Goal: Information Seeking & Learning: Learn about a topic

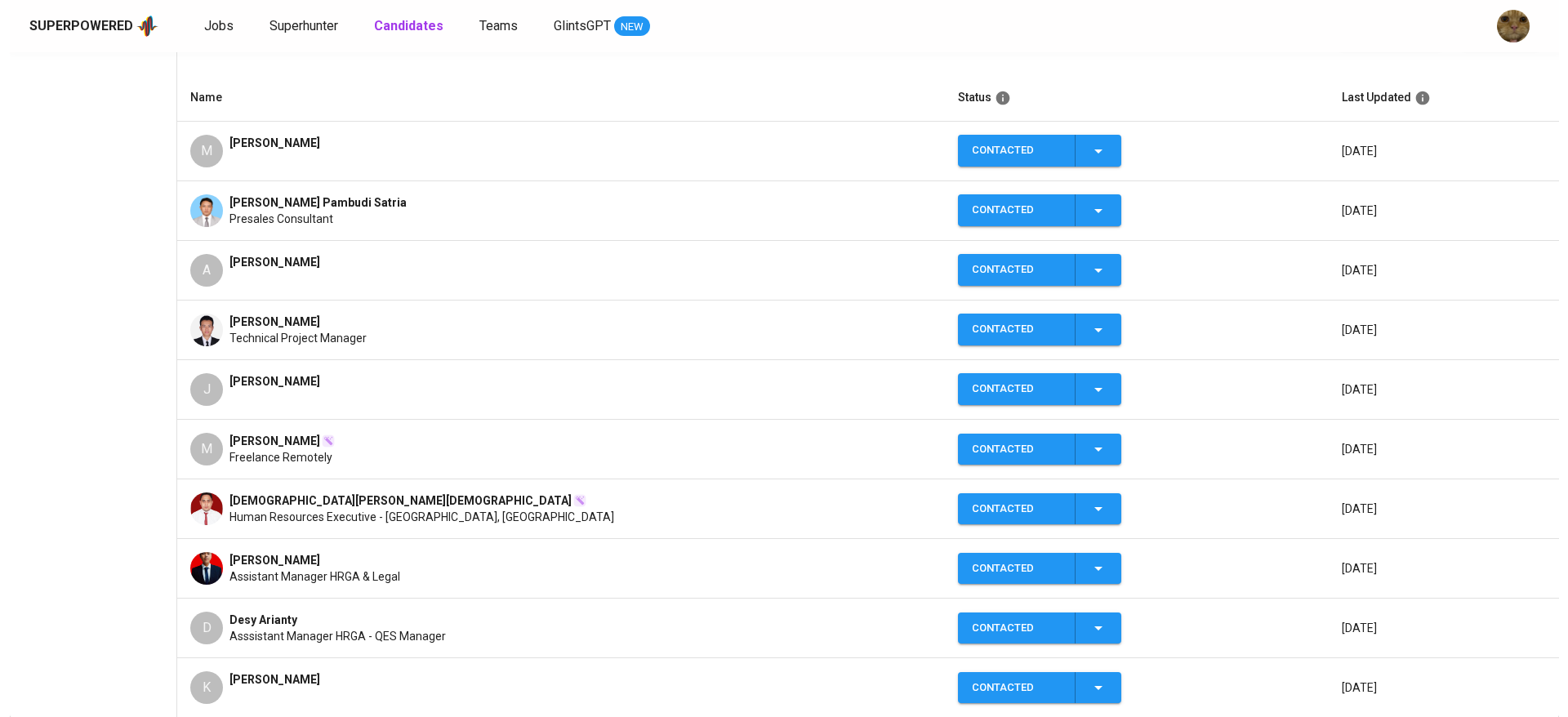
scroll to position [275, 0]
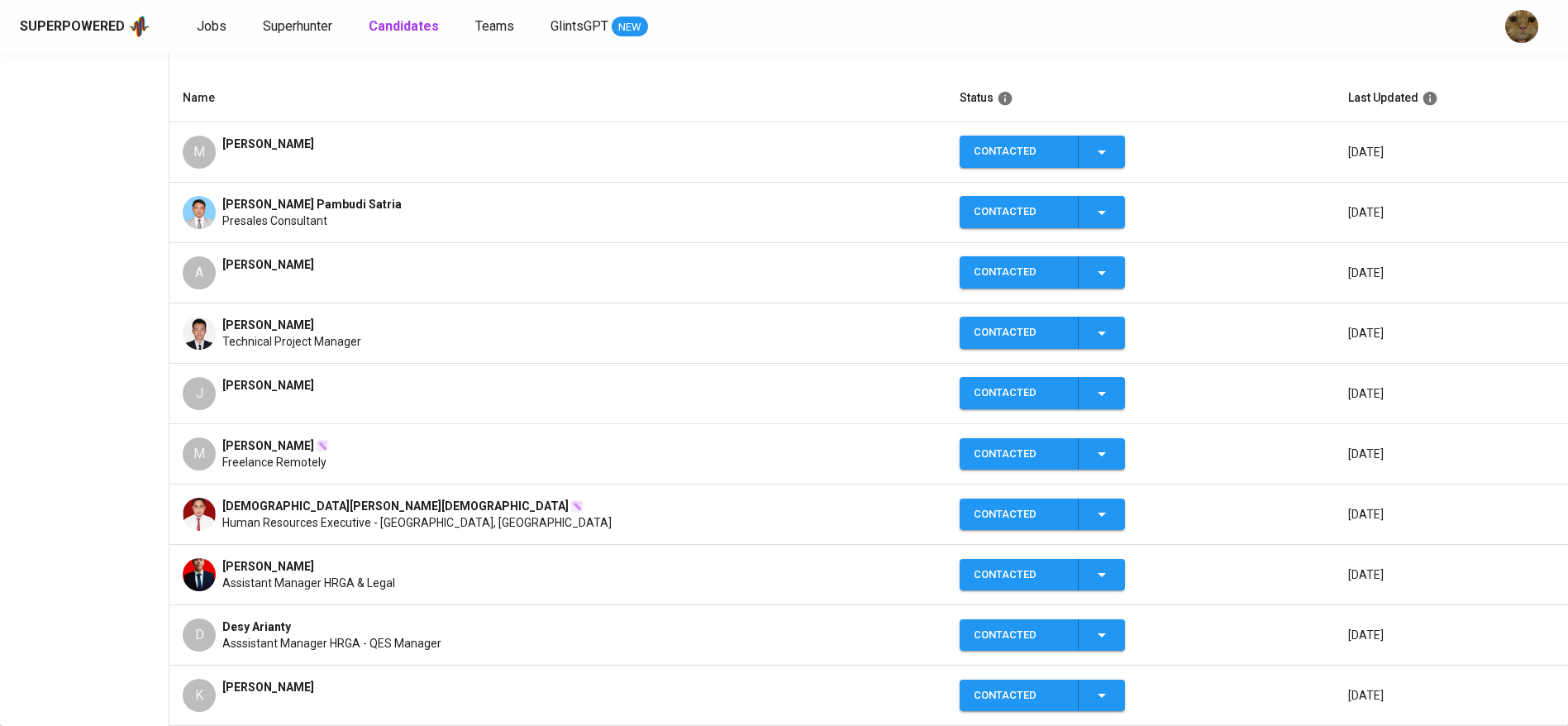
click at [219, 270] on div "A [PERSON_NAME]" at bounding box center [558, 272] width 751 height 33
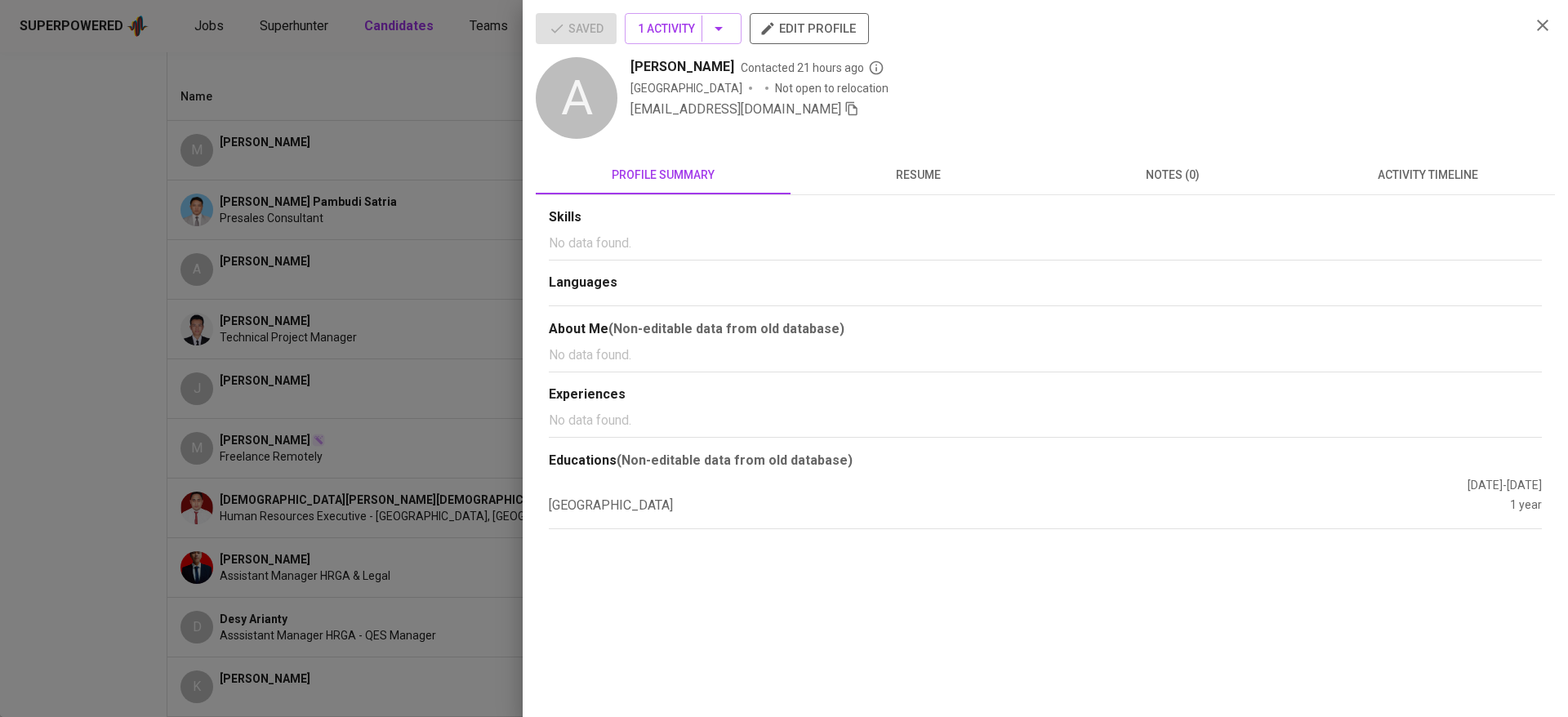
click at [920, 174] on span "resume" at bounding box center [918, 174] width 235 height 20
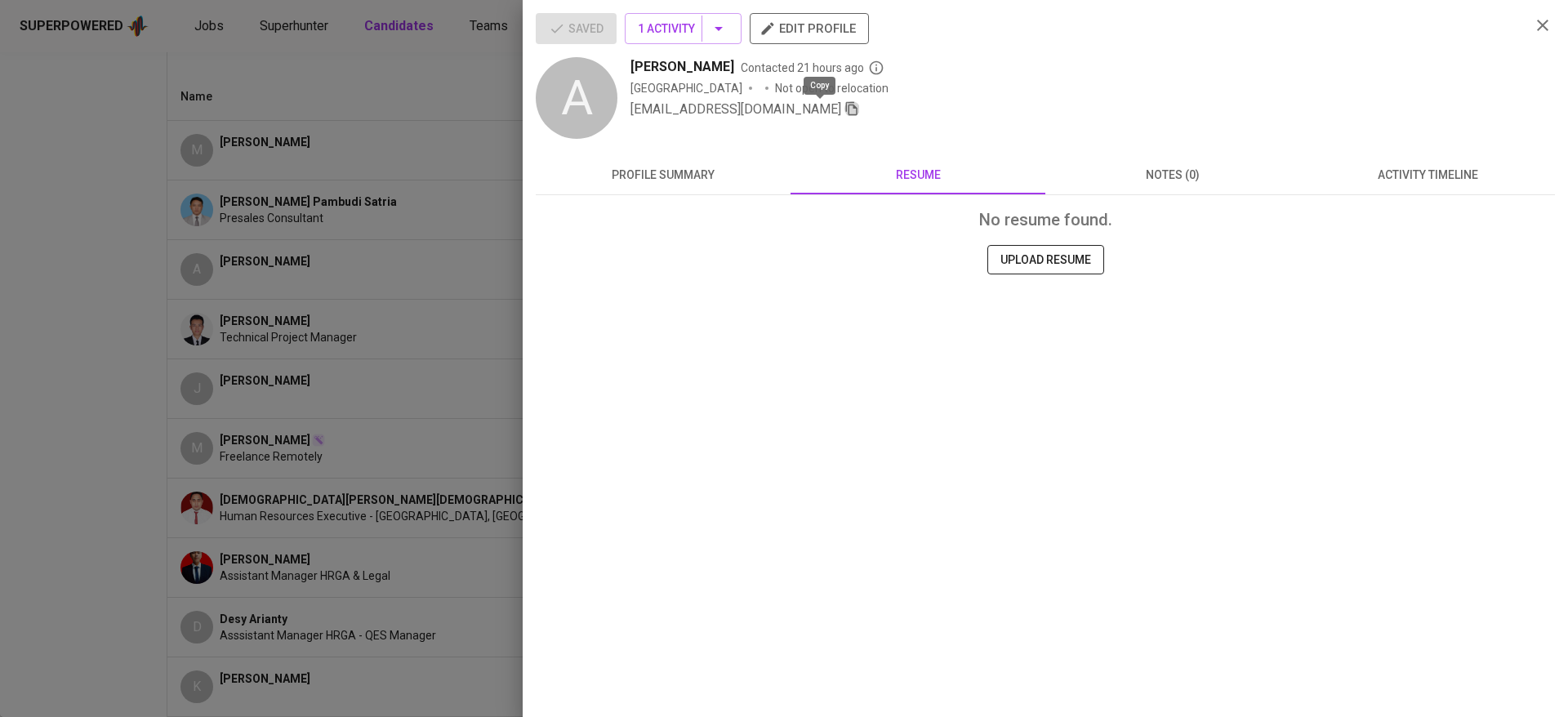
click at [844, 102] on icon "button" at bounding box center [851, 107] width 14 height 14
click at [707, 182] on span "profile summary" at bounding box center [663, 174] width 235 height 20
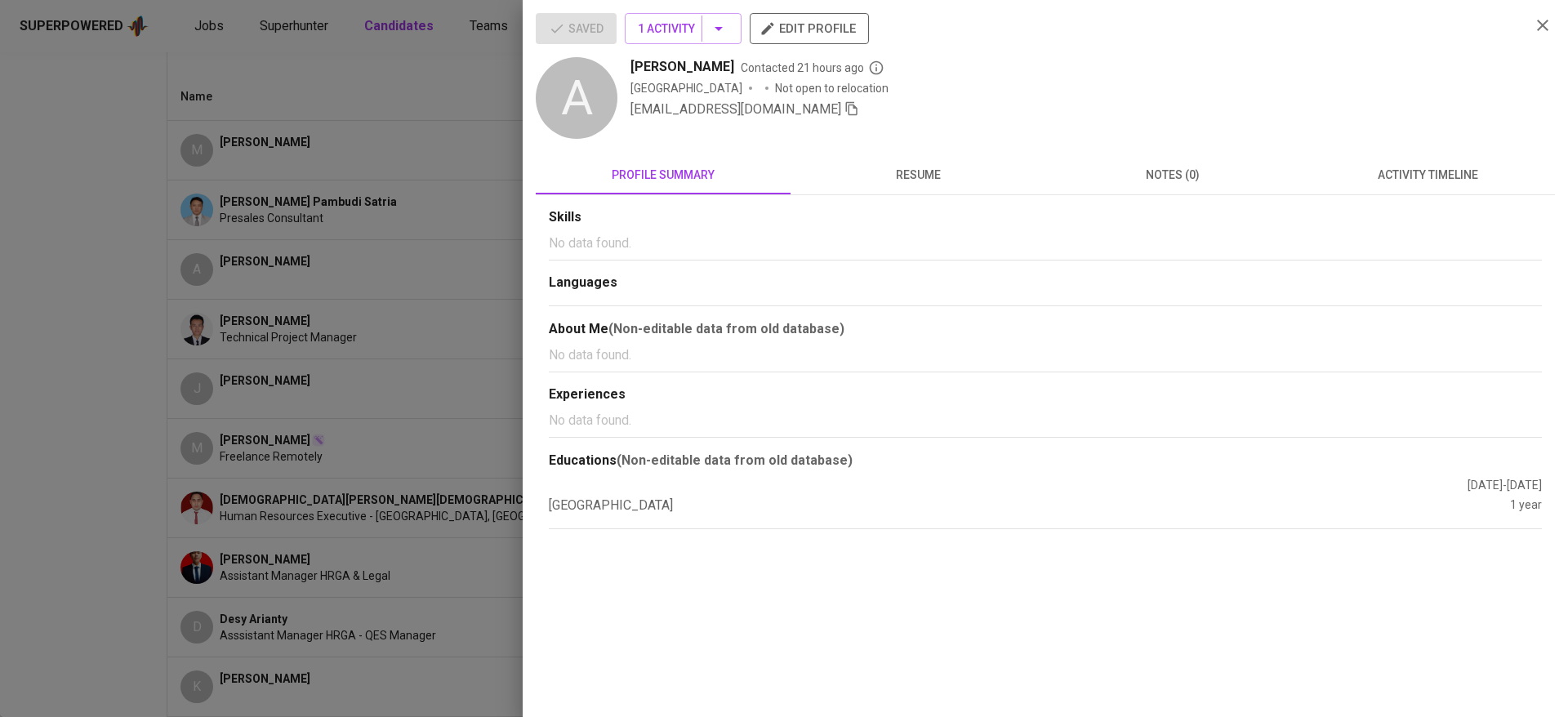
drag, startPoint x: 301, startPoint y: 258, endPoint x: 388, endPoint y: 231, distance: 91.1
click at [301, 258] on div at bounding box center [784, 358] width 1568 height 717
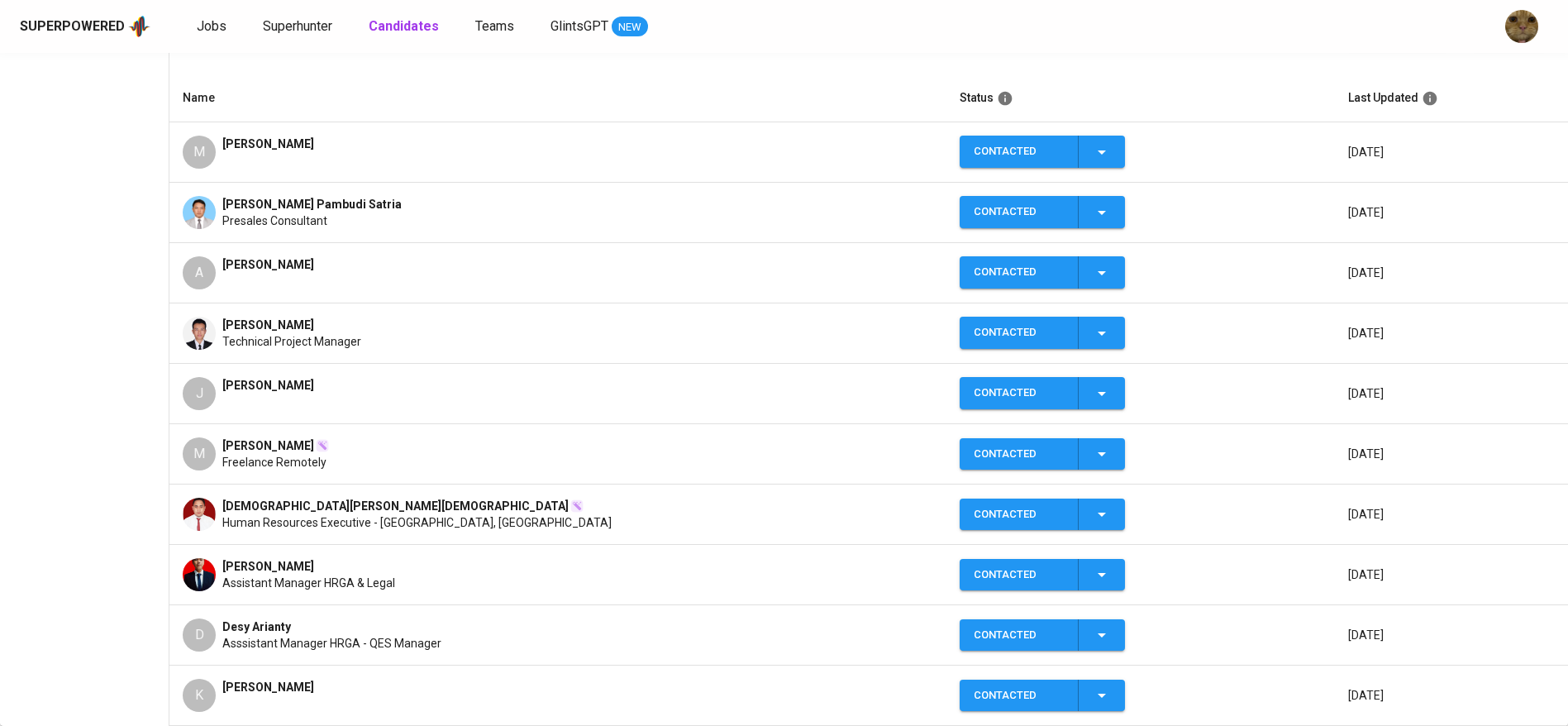
click at [299, 150] on span "[PERSON_NAME]" at bounding box center [268, 143] width 91 height 16
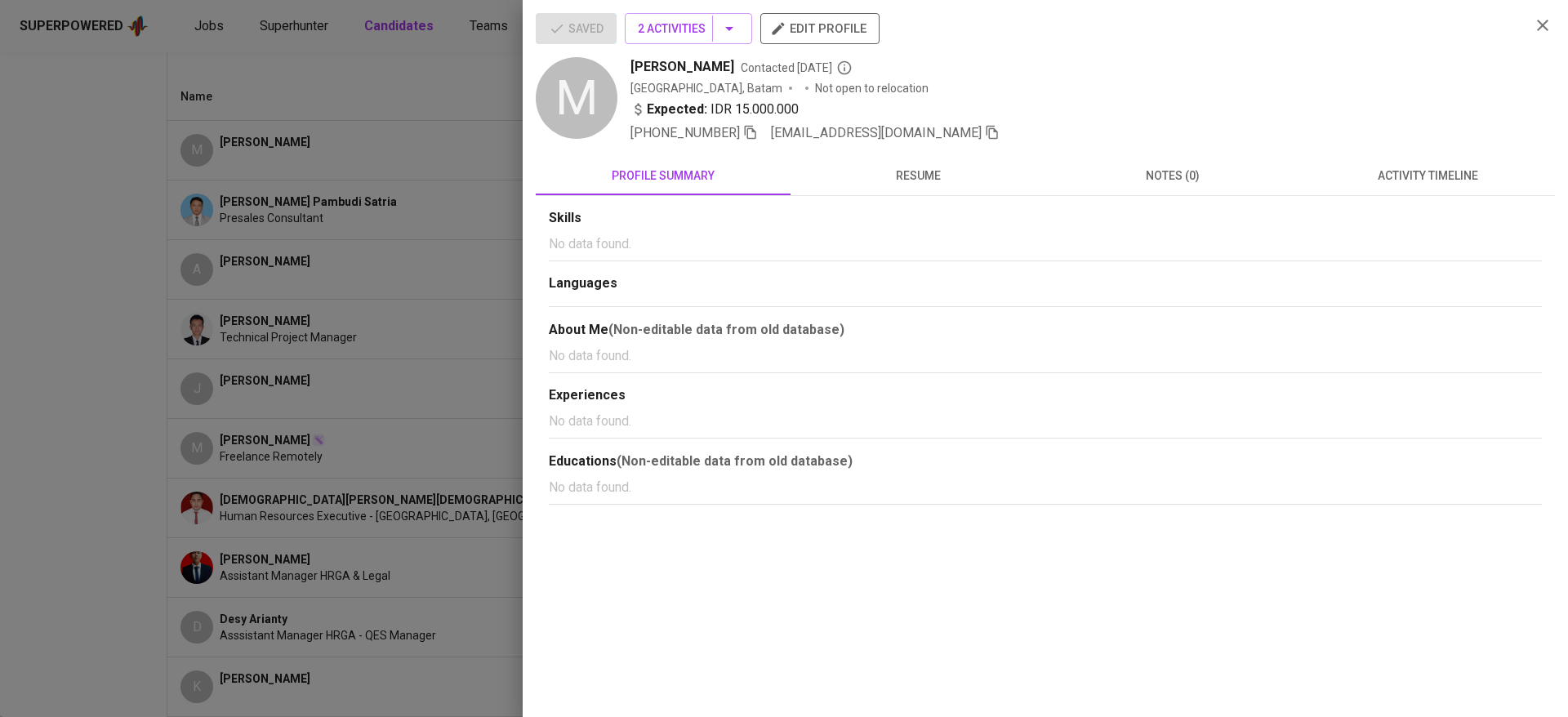
click at [951, 131] on span "[EMAIL_ADDRESS][DOMAIN_NAME]" at bounding box center [877, 132] width 211 height 15
click at [985, 131] on icon "button" at bounding box center [992, 131] width 14 height 14
click at [907, 182] on span "resume" at bounding box center [918, 175] width 235 height 20
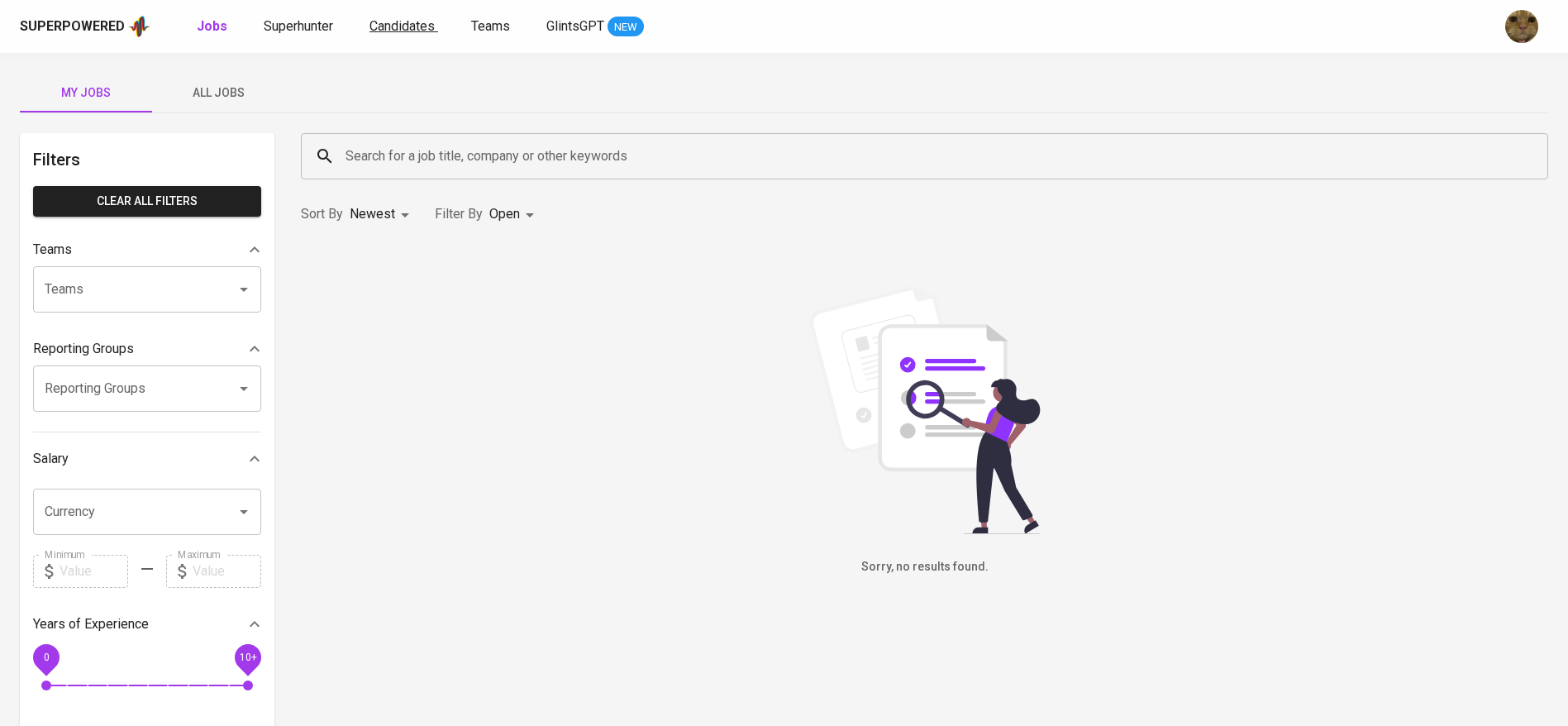
click at [423, 29] on span "Candidates" at bounding box center [402, 26] width 65 height 15
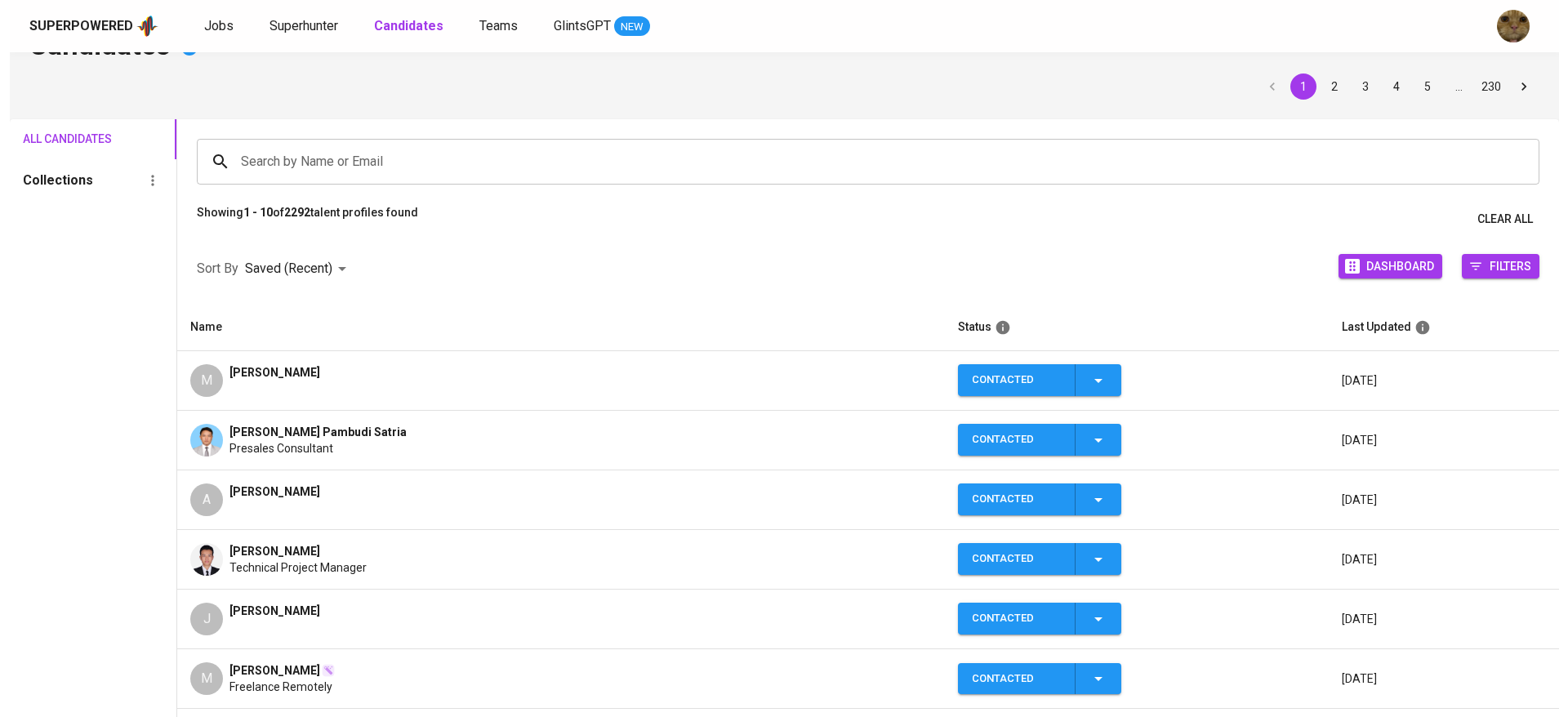
scroll to position [50, 0]
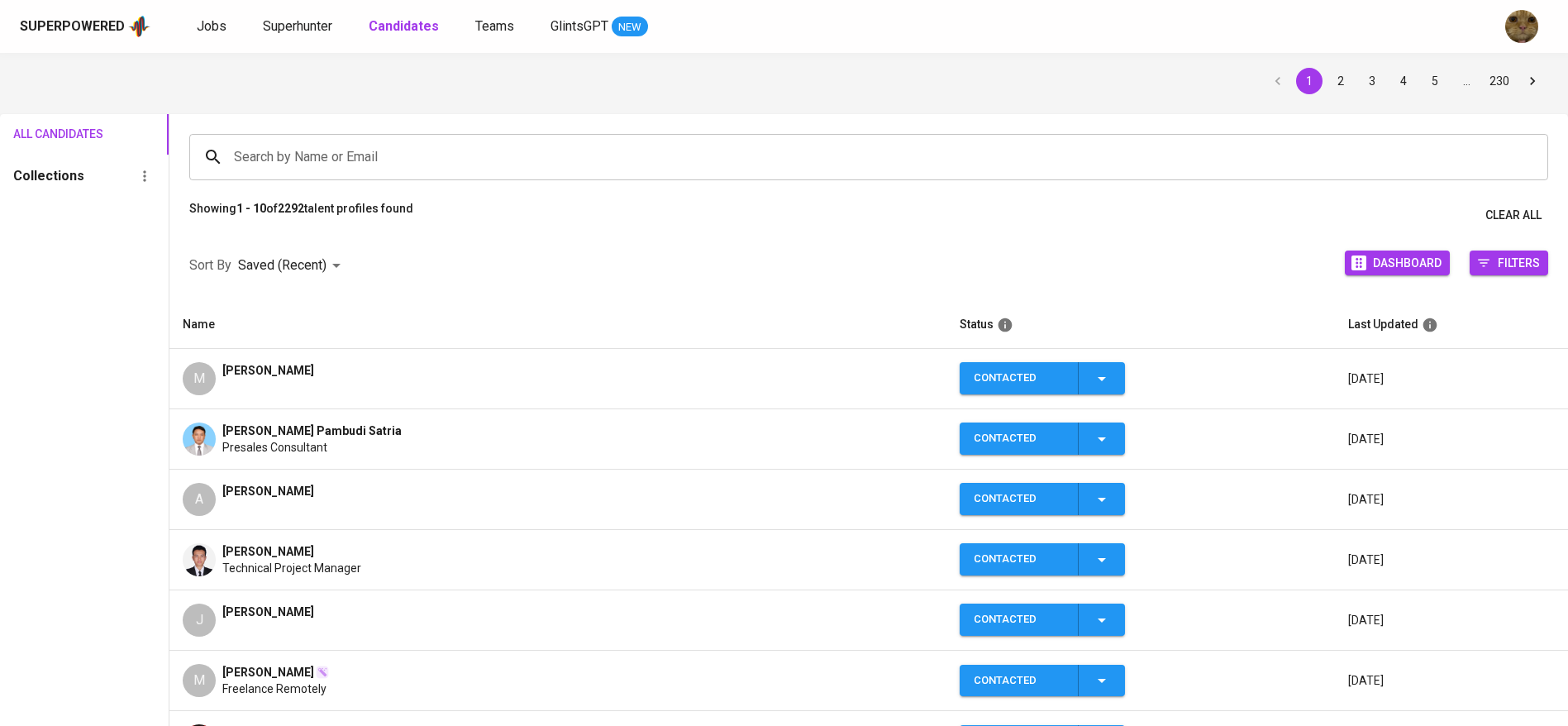
click at [401, 387] on div "M Mohammad Kevin Ahimsa" at bounding box center [558, 378] width 751 height 33
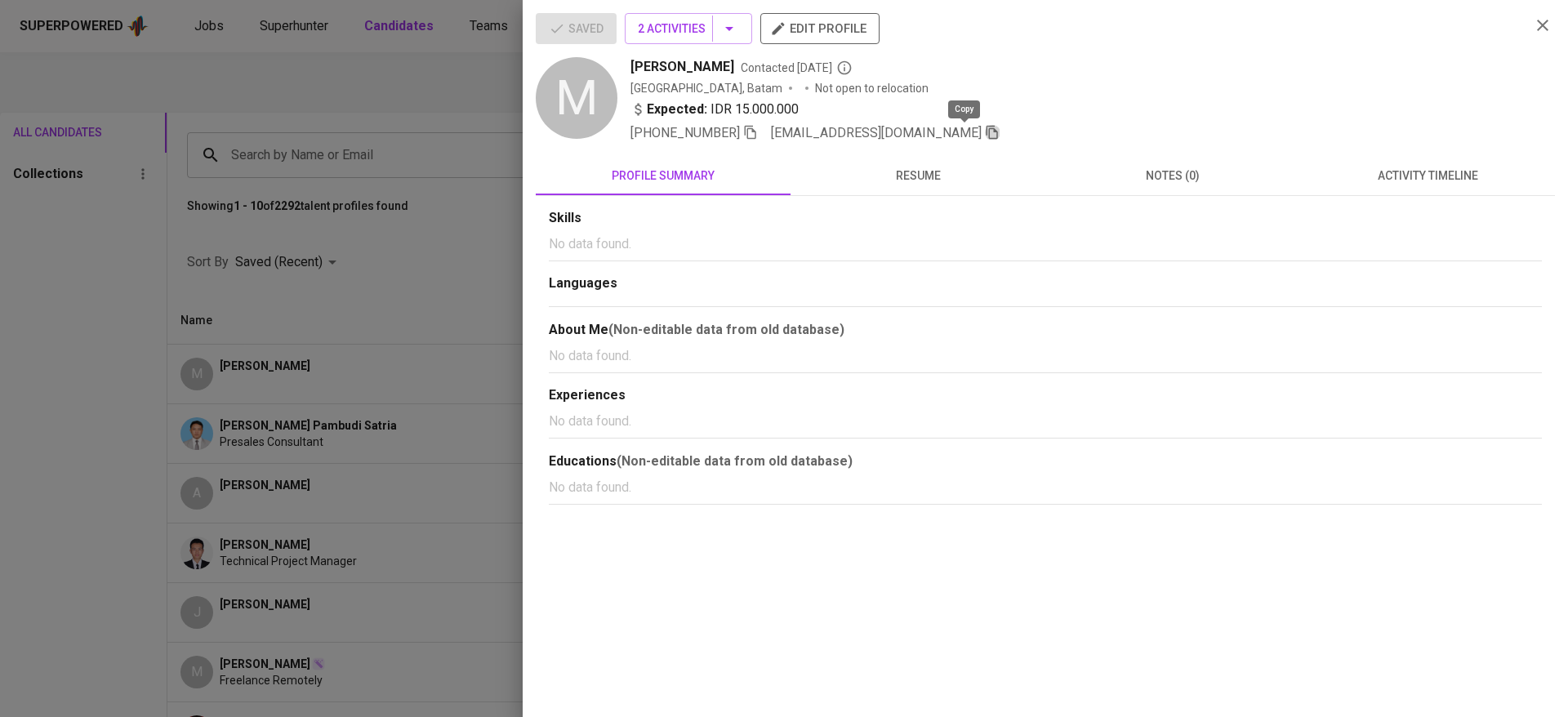
click at [985, 129] on icon "button" at bounding box center [992, 131] width 14 height 14
